Goal: Information Seeking & Learning: Learn about a topic

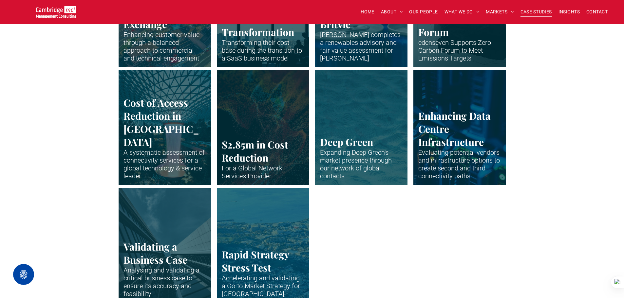
scroll to position [1343, 0]
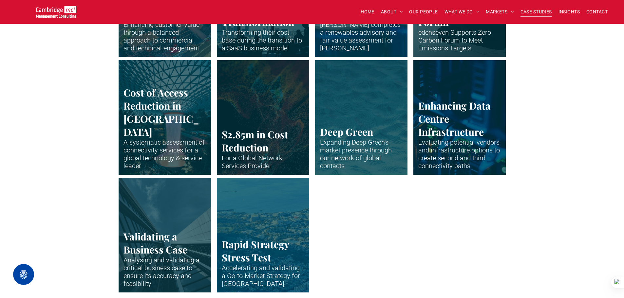
click at [457, 141] on link "Close up of data centre stack" at bounding box center [460, 118] width 98 height 122
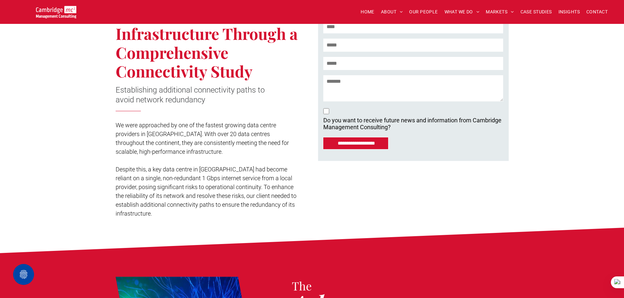
scroll to position [164, 0]
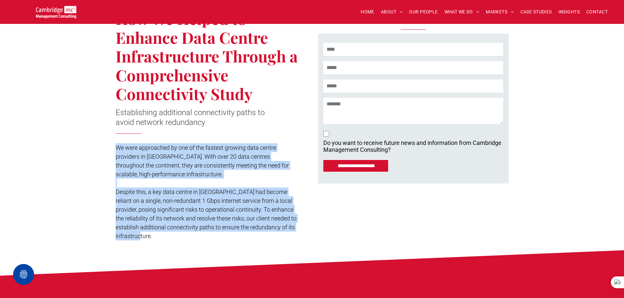
drag, startPoint x: 116, startPoint y: 147, endPoint x: 156, endPoint y: 236, distance: 97.1
click at [156, 236] on div "We were approached by one of the fastest growing data centre providers in Europ…" at bounding box center [208, 192] width 184 height 99
copy div "We were approached by one of the fastest growing data centre providers in Europ…"
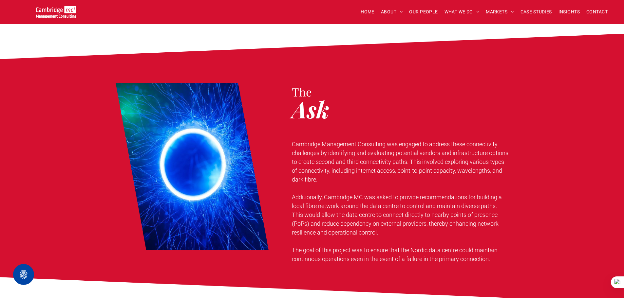
scroll to position [426, 0]
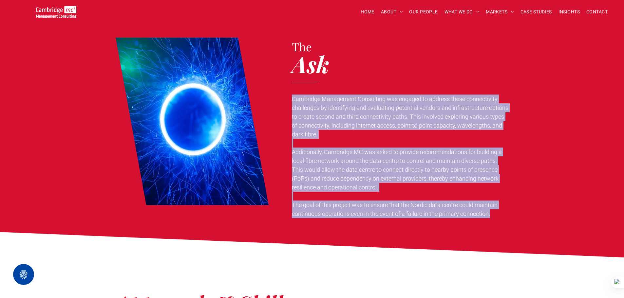
drag, startPoint x: 293, startPoint y: 99, endPoint x: 496, endPoint y: 218, distance: 235.4
click at [496, 218] on div "Cambridge Management Consulting was engaged to address these connectivity chall…" at bounding box center [400, 156] width 217 height 125
copy div "Cambridge Management Consulting was engaged to address these connectivity chall…"
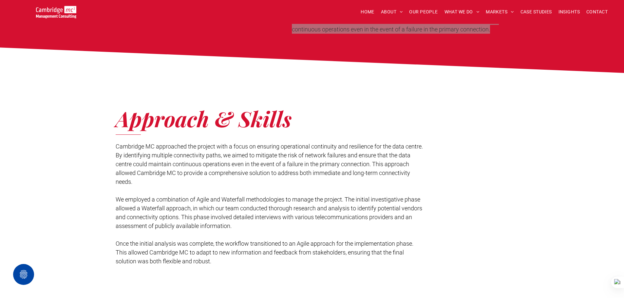
scroll to position [623, 0]
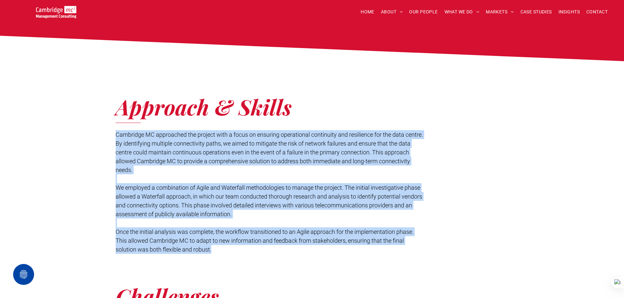
drag, startPoint x: 116, startPoint y: 134, endPoint x: 219, endPoint y: 248, distance: 154.0
click at [219, 248] on div "Cambridge MC approached the project with a focus on ensuring operational contin…" at bounding box center [270, 192] width 308 height 125
copy div "Cambridge MC approached the project with a focus on ensuring operational contin…"
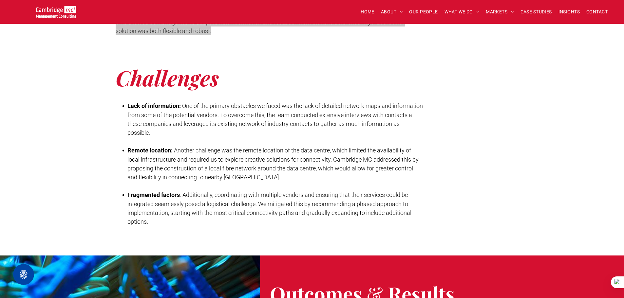
scroll to position [852, 0]
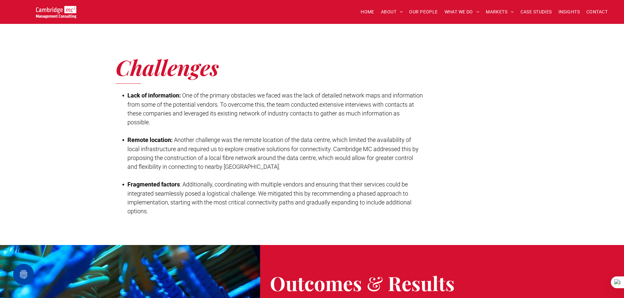
click at [127, 96] on strong "Lack of information:" at bounding box center [153, 95] width 53 height 7
drag, startPoint x: 128, startPoint y: 96, endPoint x: 167, endPoint y: 208, distance: 118.1
click at [167, 208] on div "Lack of information: One of the primary obstacles we faced was the lack of deta…" at bounding box center [270, 153] width 308 height 126
copy div "Lack of information: One of the primary obstacles we faced was the lack of deta…"
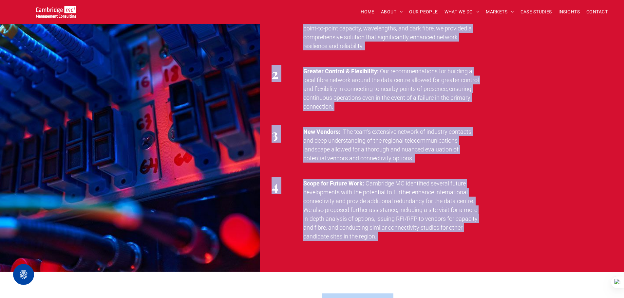
scroll to position [1220, 0]
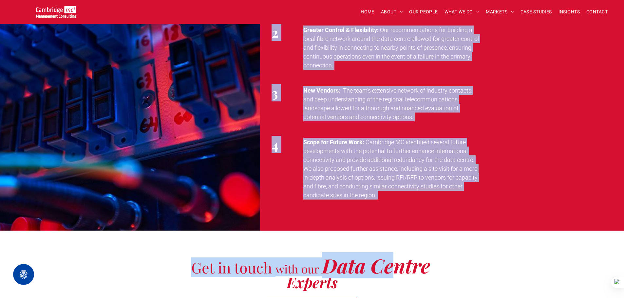
drag, startPoint x: 272, startPoint y: 102, endPoint x: 441, endPoint y: 204, distance: 197.8
click at [441, 204] on div "Outcomes & Results 1 Increased Connectivity: Cambridge MC successfully identifi…" at bounding box center [442, 54] width 364 height 354
copy div "1 Increased Connectivity: Cambridge MC successfully identified and evaluated mu…"
click at [481, 118] on p "New Vendors: The team’s extensive network of industry contacts and deep underst…" at bounding box center [392, 103] width 178 height 35
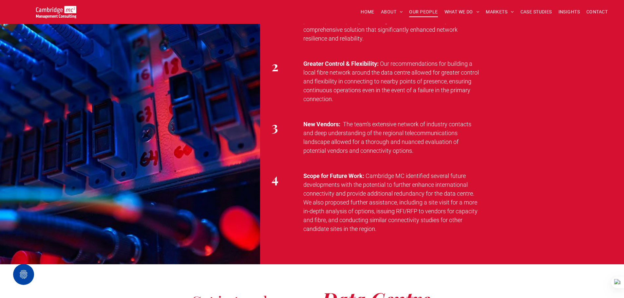
scroll to position [1155, 0]
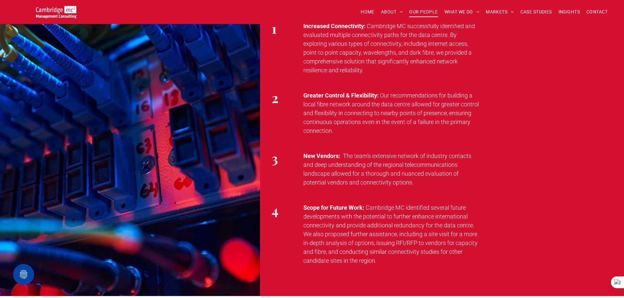
click at [424, 12] on span "OUR PEOPLE" at bounding box center [423, 12] width 29 height 10
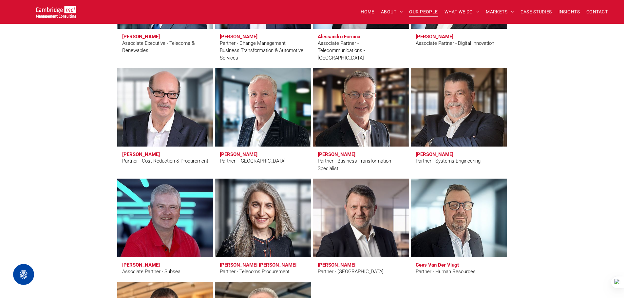
scroll to position [1573, 0]
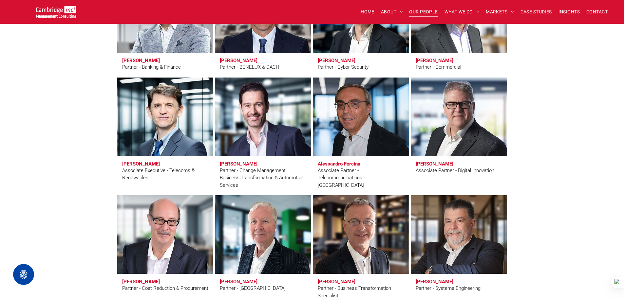
scroll to position [1409, 0]
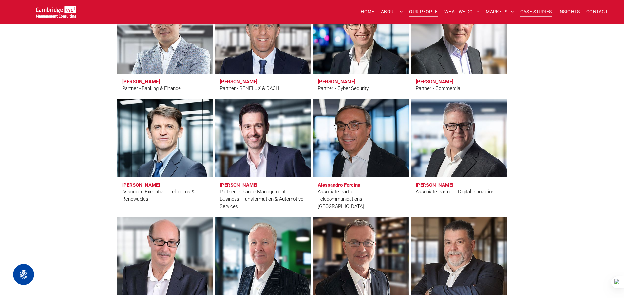
click at [544, 13] on span "CASE STUDIES" at bounding box center [536, 12] width 31 height 10
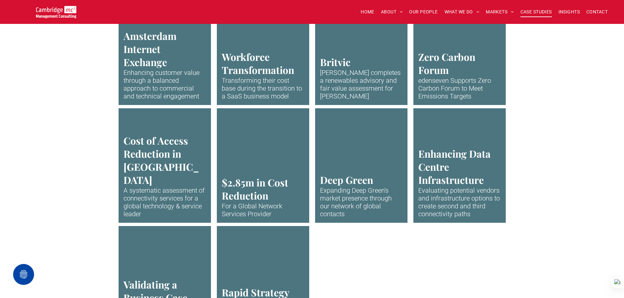
scroll to position [1343, 0]
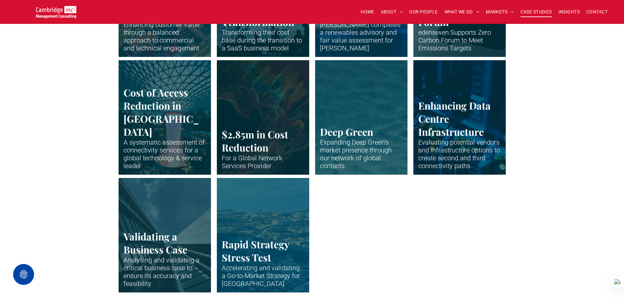
click at [174, 195] on link "Vertical shot up the side of modern business building" at bounding box center [165, 236] width 98 height 122
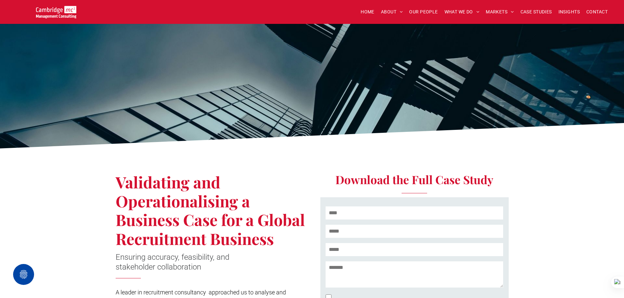
scroll to position [164, 0]
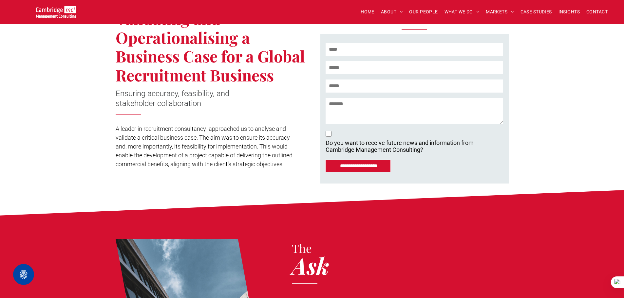
click at [115, 128] on div "**********" at bounding box center [312, 90] width 624 height 202
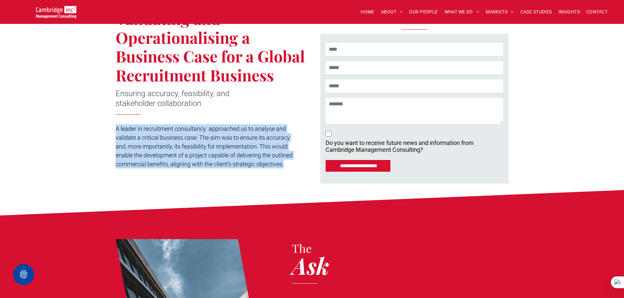
drag, startPoint x: 116, startPoint y: 129, endPoint x: 273, endPoint y: 153, distance: 159.2
click at [298, 170] on div "Validating and Operationalising a Business Case for a Global Recruitment Busine…" at bounding box center [214, 86] width 197 height 195
copy span "A leader in recruitment consultancy approached us to analyse and validate a cri…"
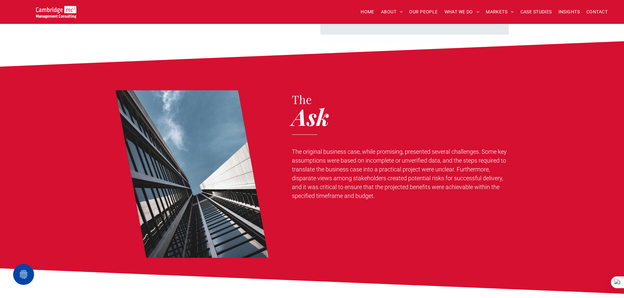
scroll to position [328, 0]
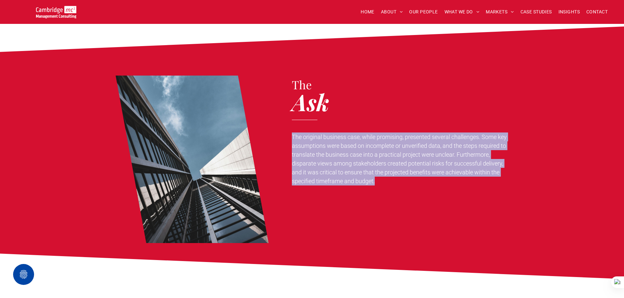
drag, startPoint x: 292, startPoint y: 137, endPoint x: 440, endPoint y: 182, distance: 155.0
click at [445, 186] on div "The original business case, while promising, presented several challenges. Some…" at bounding box center [400, 159] width 217 height 54
copy span "The original business case, while promising, presented several challenges. Some…"
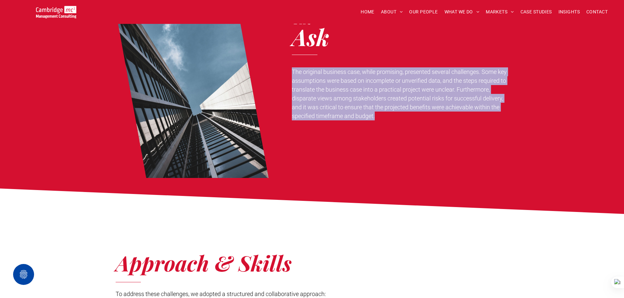
click at [457, 121] on p "The original business case, while promising, presented several challenges. Some…" at bounding box center [400, 93] width 217 height 53
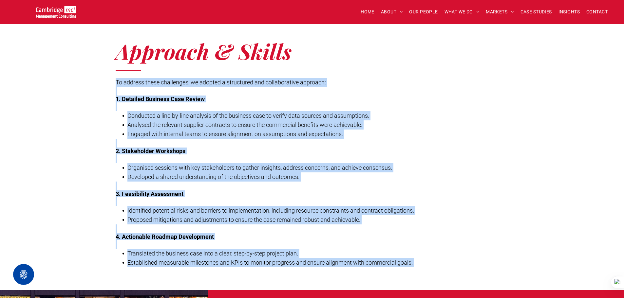
scroll to position [611, 0]
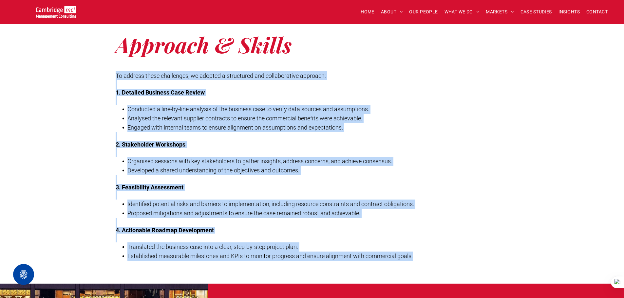
drag, startPoint x: 116, startPoint y: 99, endPoint x: 437, endPoint y: 262, distance: 359.9
click at [439, 265] on div "Approach & Skills To address these challenges, we adopted a structured and coll…" at bounding box center [312, 140] width 624 height 288
copy div "To address these challenges, we adopted a structured and collaborative approach…"
click at [499, 154] on div "Approach & Skills To address these challenges, we adopted a structured and coll…" at bounding box center [312, 147] width 393 height 236
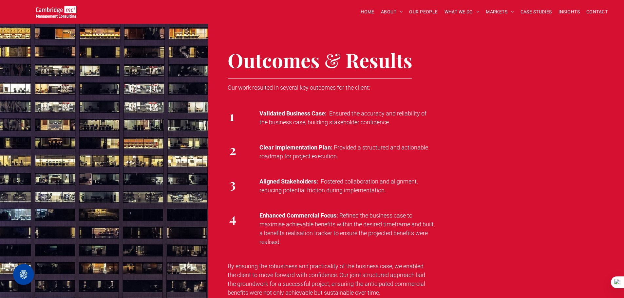
scroll to position [906, 0]
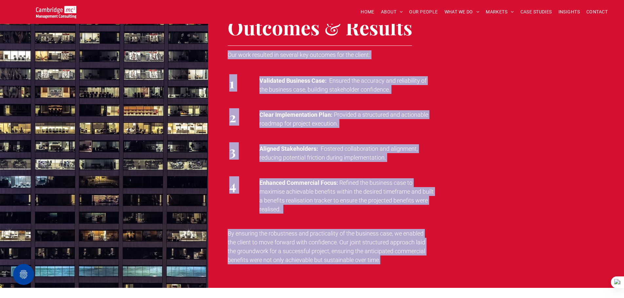
drag, startPoint x: 229, startPoint y: 54, endPoint x: 390, endPoint y: 263, distance: 264.2
click at [390, 263] on div "Outcomes & Results Our work resulted in several key outcomes for the client: 1 …" at bounding box center [416, 138] width 416 height 299
copy div "Our work resulted in several key outcomes for the client: 1 Validated Business …"
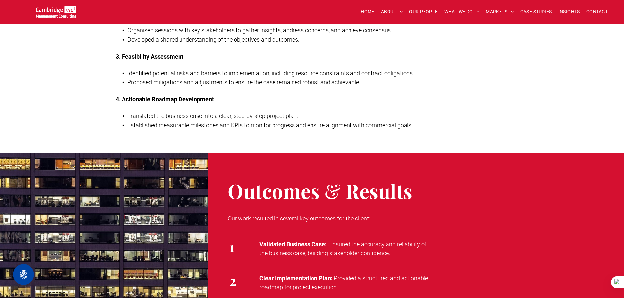
click at [461, 182] on h2 "Outcomes & Results" at bounding box center [421, 191] width 387 height 24
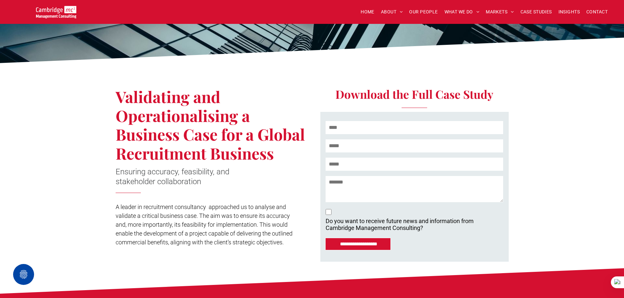
scroll to position [0, 0]
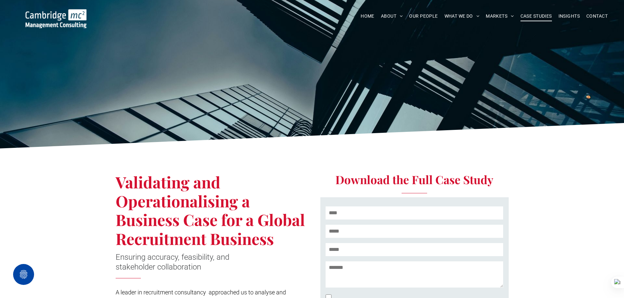
click at [547, 18] on span "CASE STUDIES" at bounding box center [536, 16] width 31 height 10
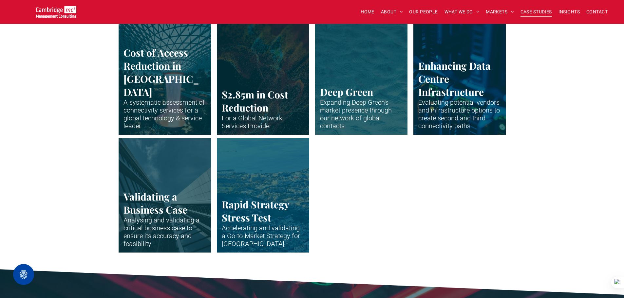
scroll to position [1376, 0]
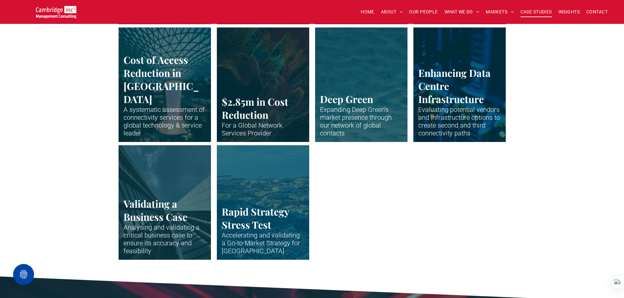
click at [281, 189] on link "A long wide show over a African city" at bounding box center [263, 203] width 98 height 122
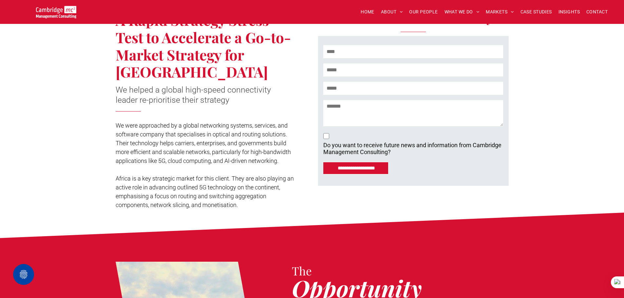
scroll to position [164, 0]
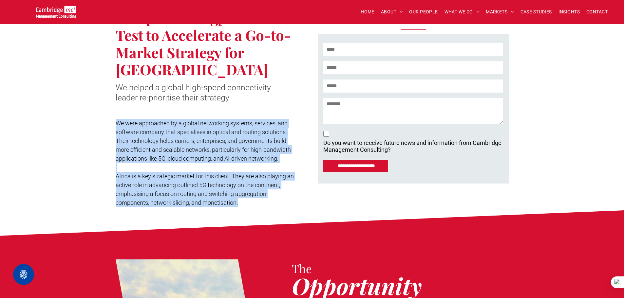
drag, startPoint x: 116, startPoint y: 104, endPoint x: 246, endPoint y: 187, distance: 155.0
click at [247, 188] on div "We were approached by a global networking systems, services, and software compa…" at bounding box center [208, 163] width 184 height 90
copy div "We were approached by a global networking systems, services, and software compa…"
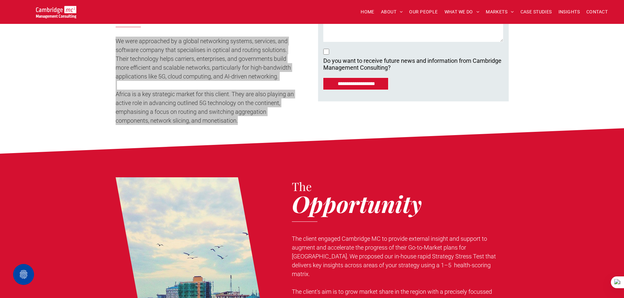
scroll to position [360, 0]
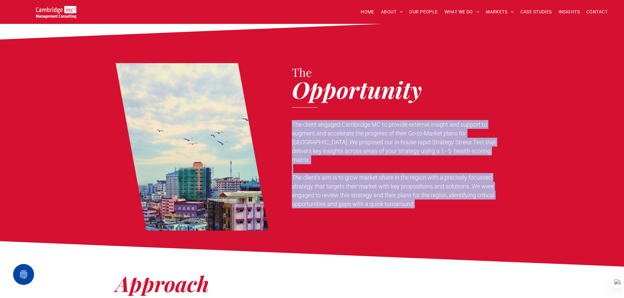
drag, startPoint x: 292, startPoint y: 106, endPoint x: 436, endPoint y: 186, distance: 164.8
click at [436, 186] on div "The Opportunity The client engaged Cambridge MC to provide external insight and…" at bounding box center [397, 147] width 222 height 168
copy div "The client engaged Cambridge MC to provide external insight and support to augm…"
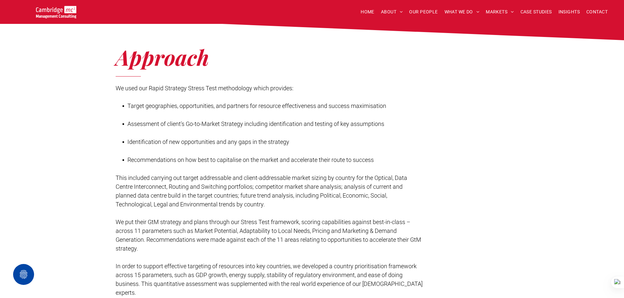
scroll to position [590, 0]
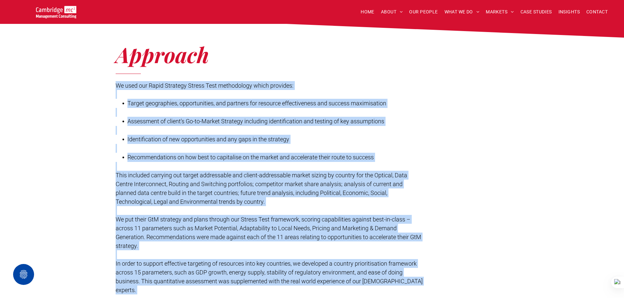
drag, startPoint x: 116, startPoint y: 67, endPoint x: 425, endPoint y: 273, distance: 370.5
click at [425, 273] on div "Approach We used our Rapid Strategy Stress Test methodology which provides: Tar…" at bounding box center [312, 194] width 393 height 264
click at [258, 126] on p at bounding box center [270, 130] width 308 height 9
click at [131, 90] on p at bounding box center [270, 94] width 308 height 9
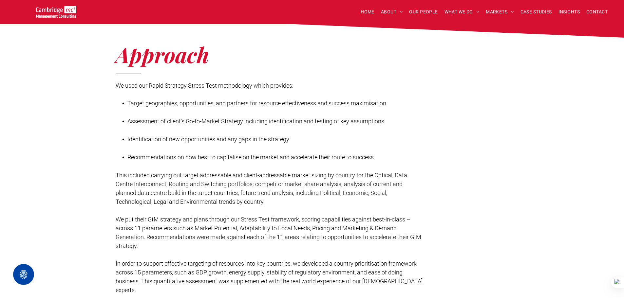
click at [115, 66] on div "Approach We used our Rapid Strategy Stress Test methodology which provides: Tar…" at bounding box center [312, 195] width 624 height 314
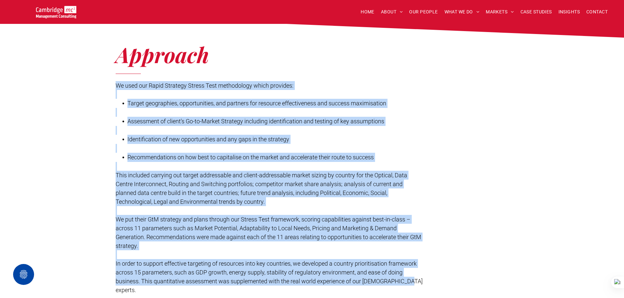
drag, startPoint x: 117, startPoint y: 67, endPoint x: 419, endPoint y: 263, distance: 359.8
click at [419, 263] on div "We used our Rapid Strategy Stress Test methodology which provides: Target geogr…" at bounding box center [270, 188] width 308 height 215
copy div "We used our Rapid Strategy Stress Test methodology which provides: Target geogr…"
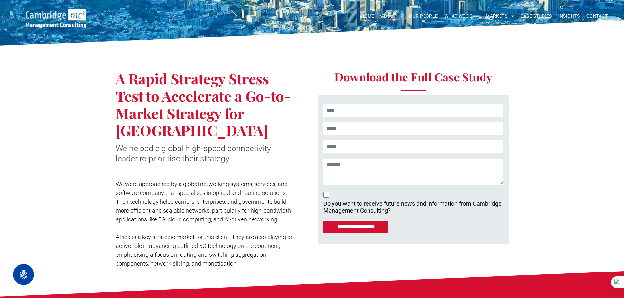
scroll to position [0, 0]
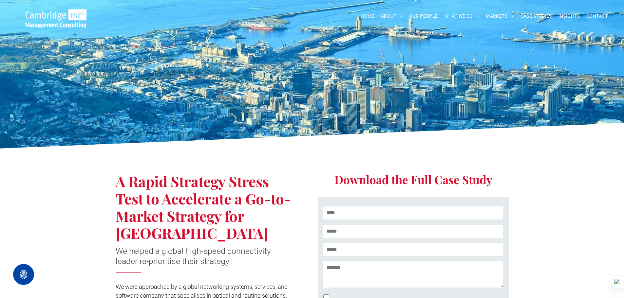
click at [548, 191] on div "A Rapid Strategy Stress Test to Accelerate a Go-to-Market Strategy for Africa W…" at bounding box center [312, 263] width 624 height 222
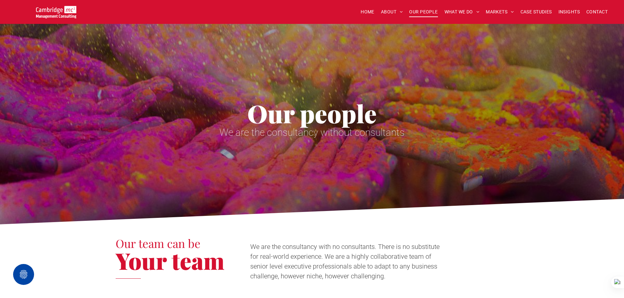
scroll to position [1573, 0]
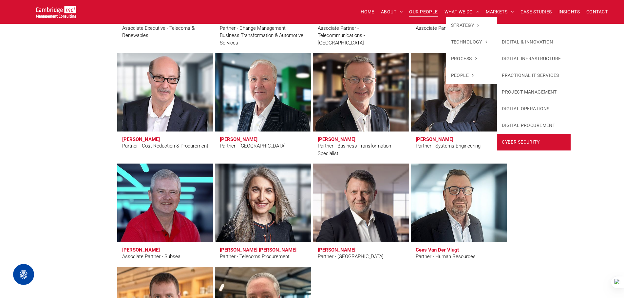
click at [536, 150] on link "CYBER SECURITY" at bounding box center [534, 142] width 74 height 17
